Goal: Find specific page/section: Find specific page/section

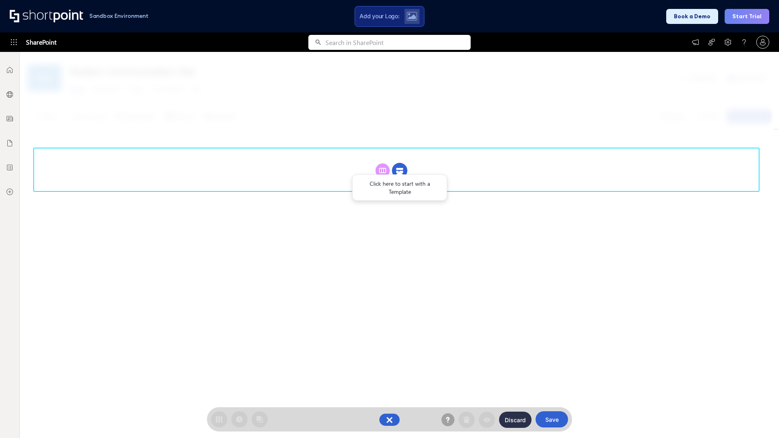
click at [400, 170] on circle at bounding box center [399, 170] width 15 height 15
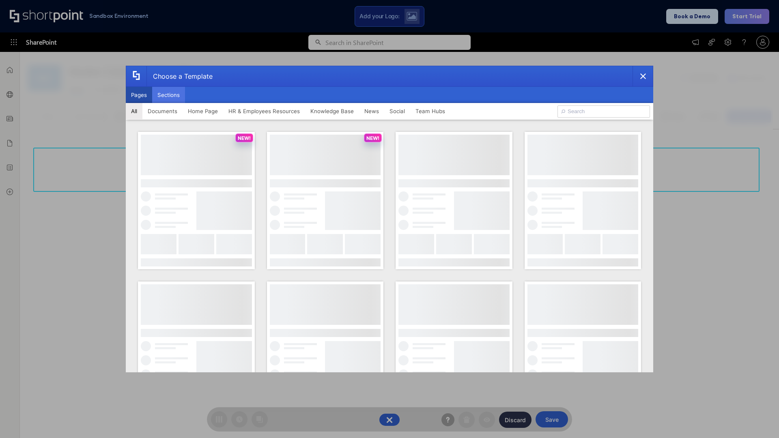
click at [168, 95] on button "Sections" at bounding box center [168, 95] width 33 height 16
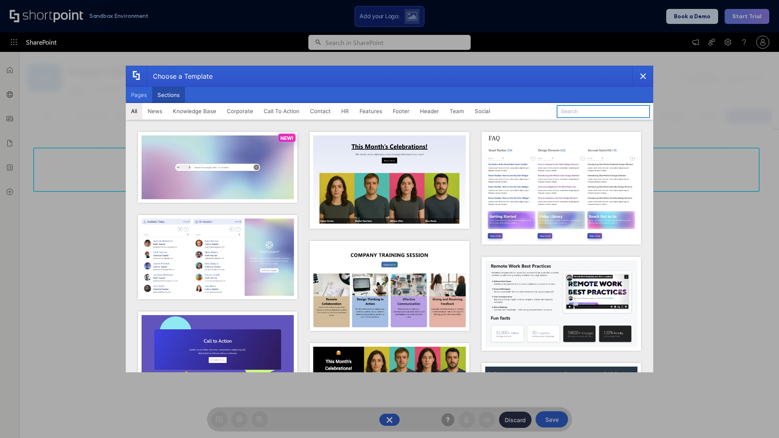
type input "Paralax Cta"
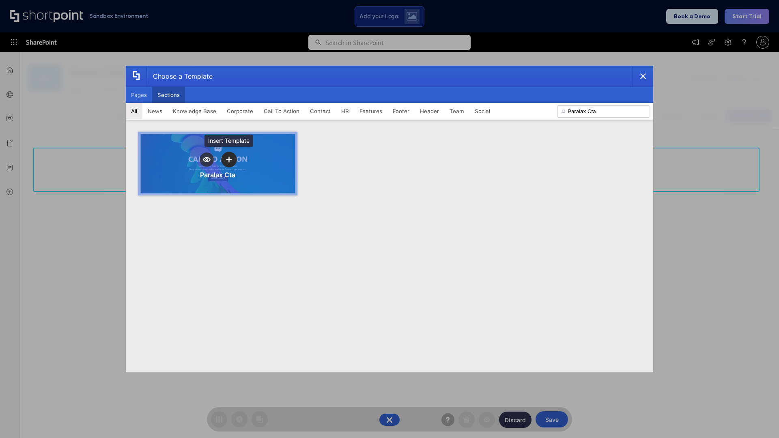
click at [229, 159] on icon "template selector" at bounding box center [229, 160] width 6 height 6
